Goal: Use online tool/utility

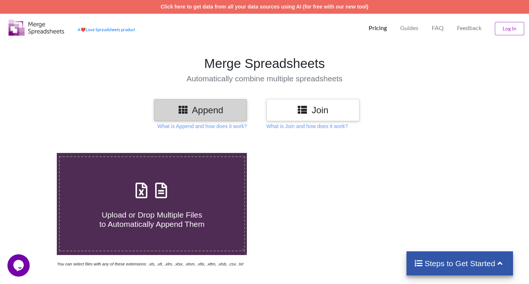
click at [188, 121] on div "Append Join What is Append and how does it work? What is Join and how does it w…" at bounding box center [264, 114] width 529 height 31
click at [149, 177] on label "Upload or Drop Multiple Files to Automatically Append Them" at bounding box center [152, 203] width 186 height 95
click at [36, 153] on input "Upload or Drop Multiple Files to Automatically Append Them" at bounding box center [36, 153] width 0 height 0
type input "C:\fakepath\153378_2210528_SoChiTietVatLieu_1.xlsx"
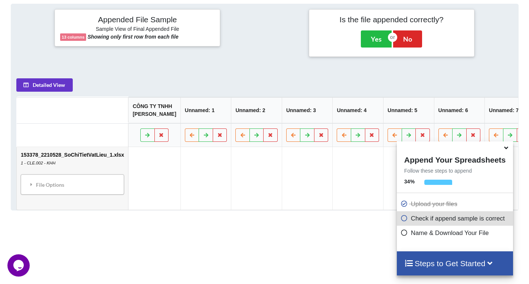
scroll to position [291, 0]
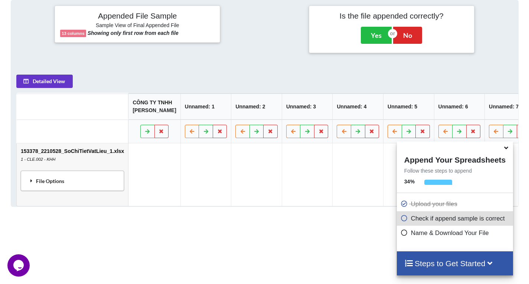
click at [81, 189] on div "File Options" at bounding box center [72, 181] width 99 height 16
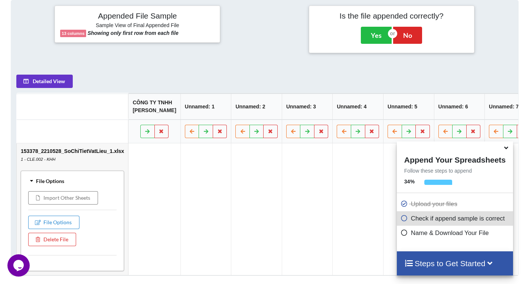
click at [232, 203] on td at bounding box center [256, 209] width 51 height 132
click at [378, 39] on button "Yes" at bounding box center [376, 35] width 31 height 17
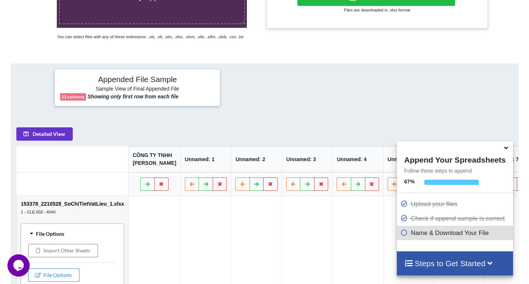
scroll to position [302, 0]
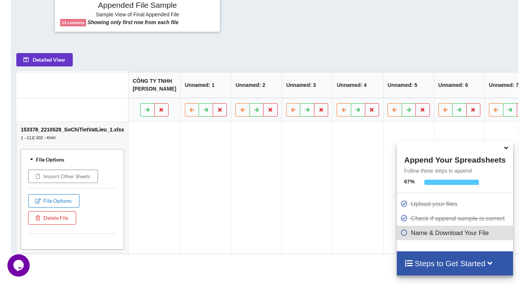
click at [70, 208] on button "File Options" at bounding box center [53, 200] width 51 height 13
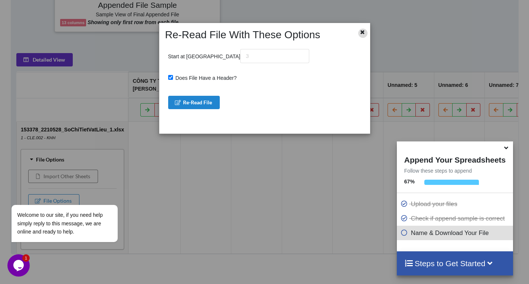
drag, startPoint x: 358, startPoint y: 31, endPoint x: 362, endPoint y: 33, distance: 3.8
click at [360, 32] on div at bounding box center [360, 35] width 17 height 13
click at [360, 36] on div at bounding box center [362, 33] width 9 height 9
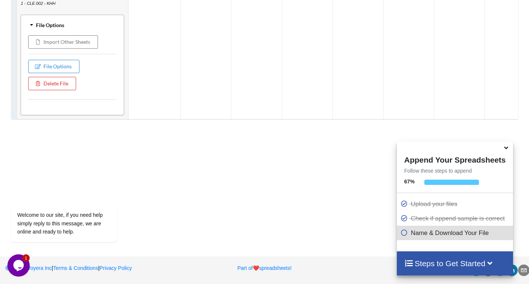
scroll to position [448, 0]
